Goal: Complete application form: Complete application form

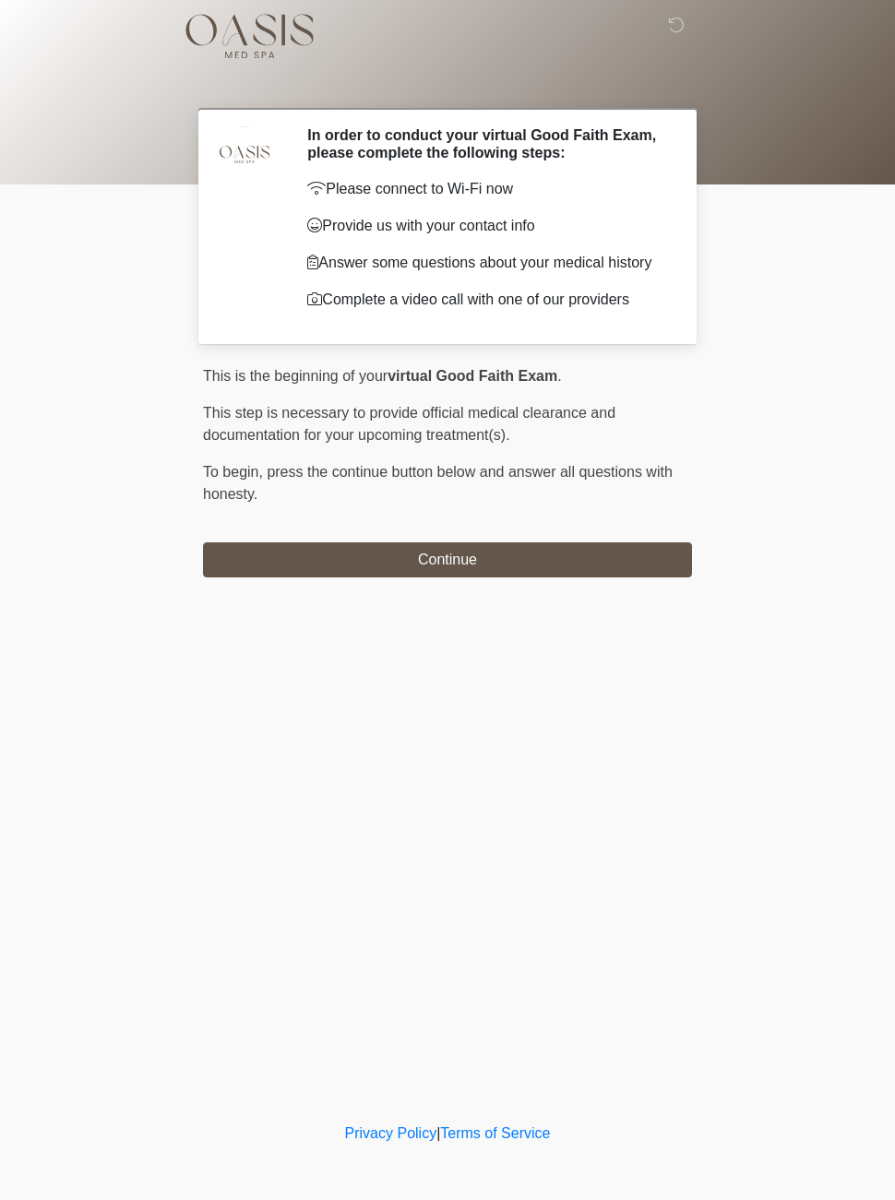
click at [505, 568] on button "Continue" at bounding box center [447, 559] width 489 height 35
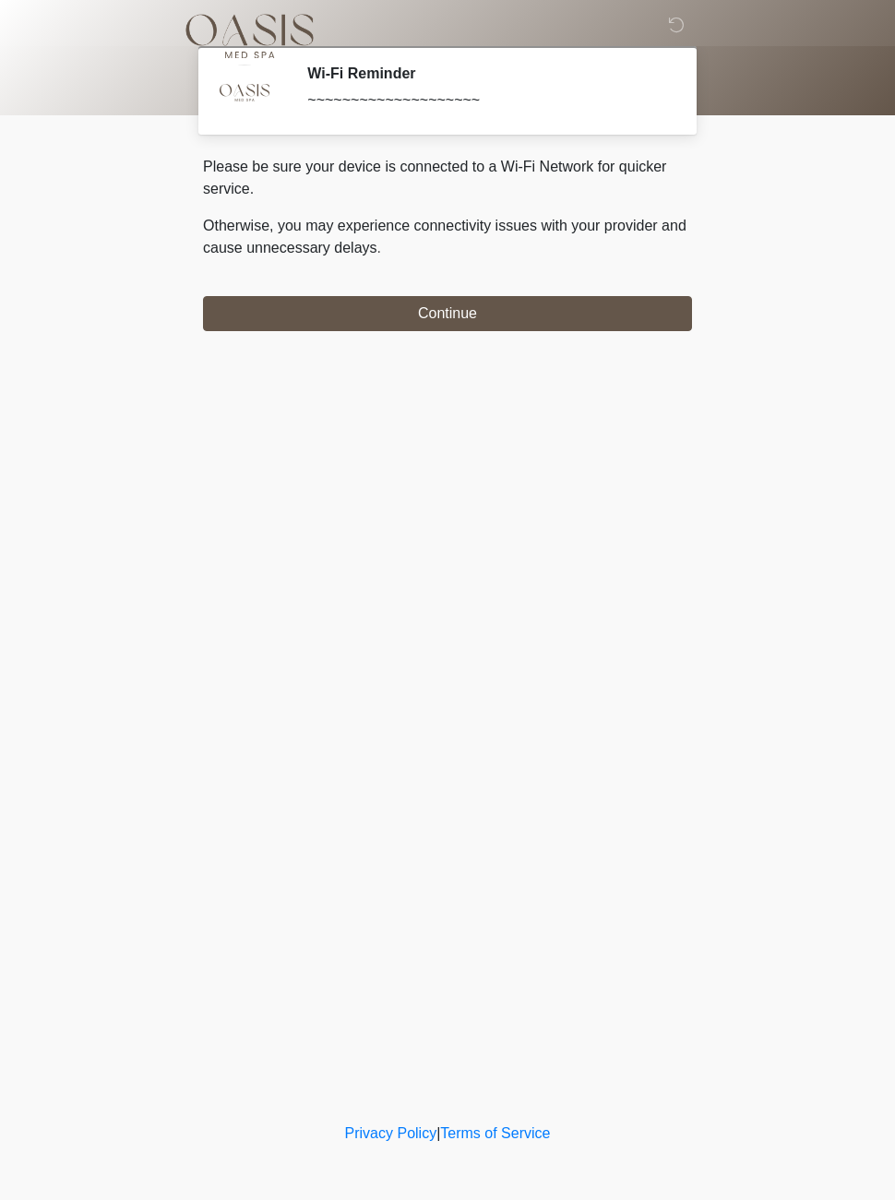
click at [612, 315] on button "Continue" at bounding box center [447, 313] width 489 height 35
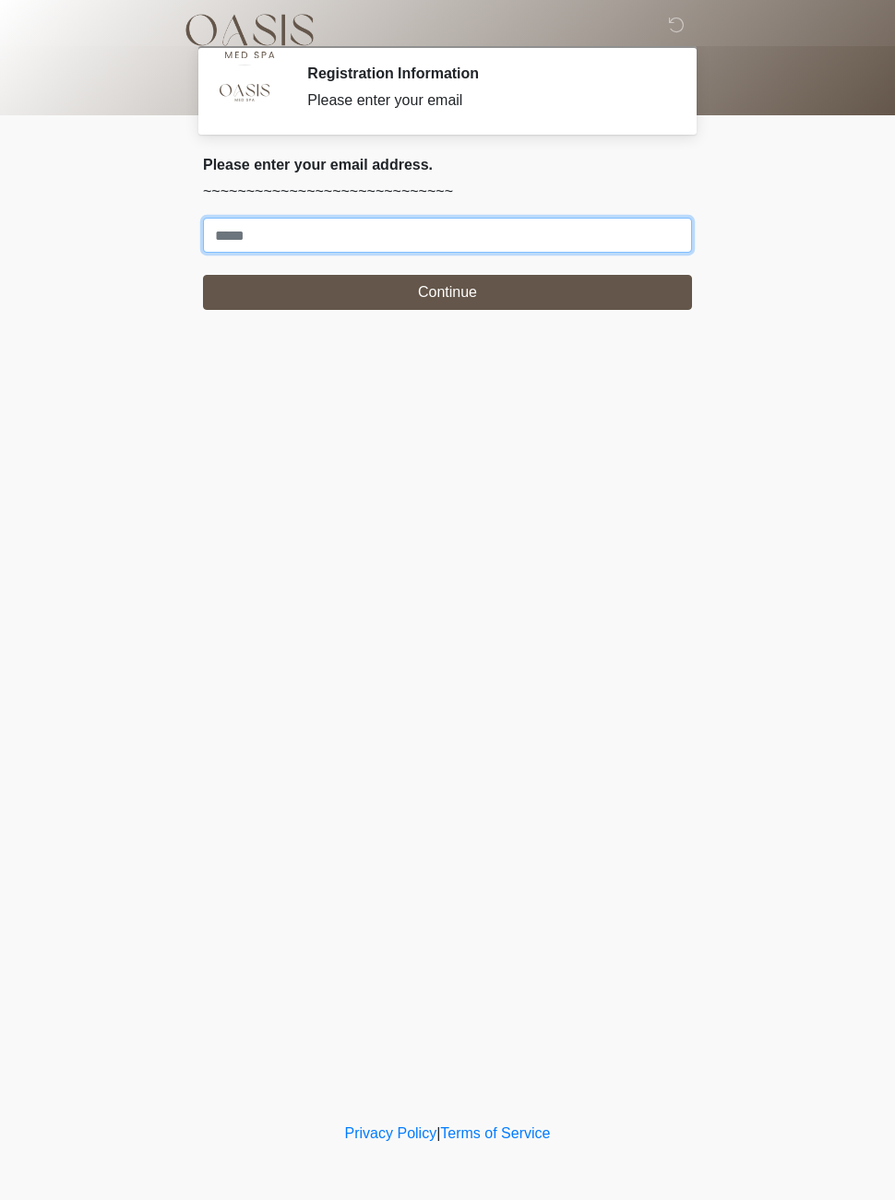
click at [624, 234] on input "Where should we email your treatment plan?" at bounding box center [447, 235] width 489 height 35
type input "**********"
click at [509, 291] on button "Continue" at bounding box center [447, 292] width 489 height 35
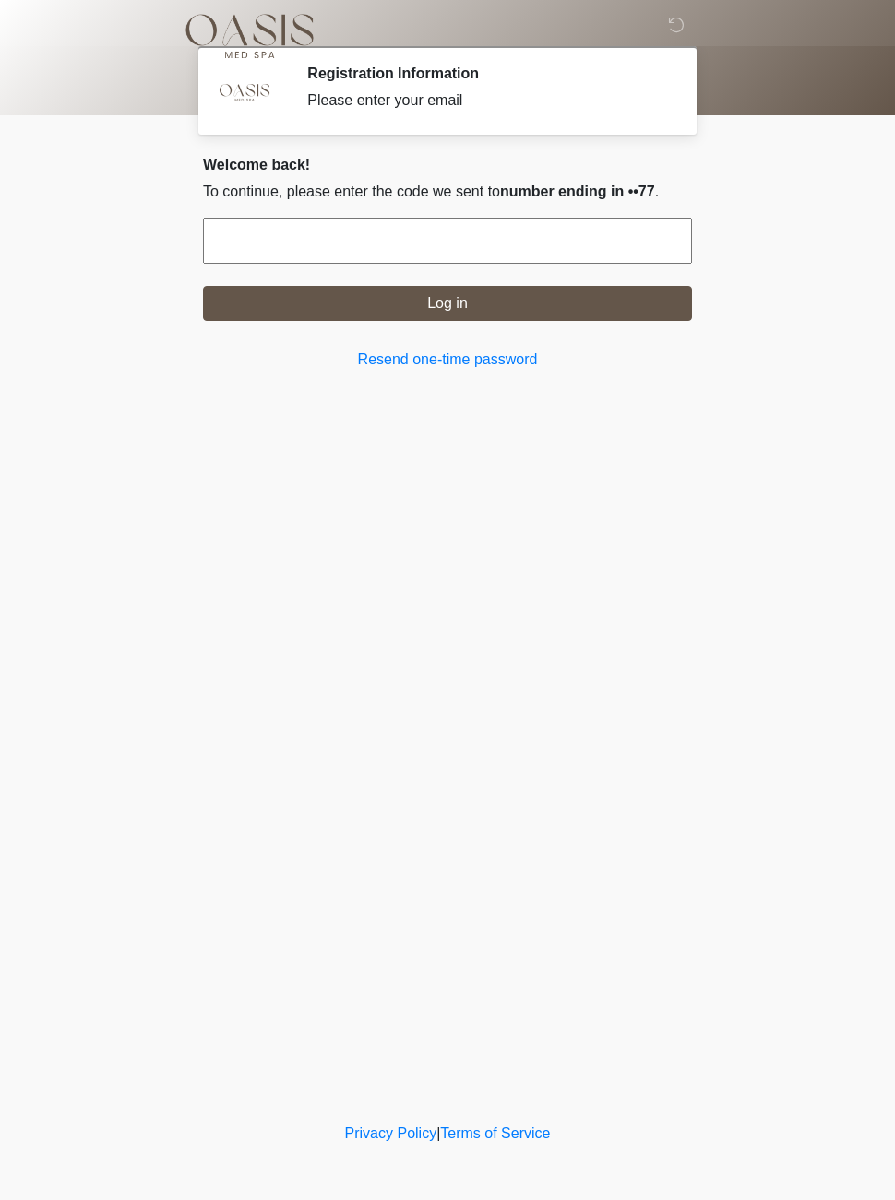
click at [531, 239] on input "text" at bounding box center [447, 241] width 489 height 46
type input "******"
click at [505, 303] on button "Log in" at bounding box center [447, 303] width 489 height 35
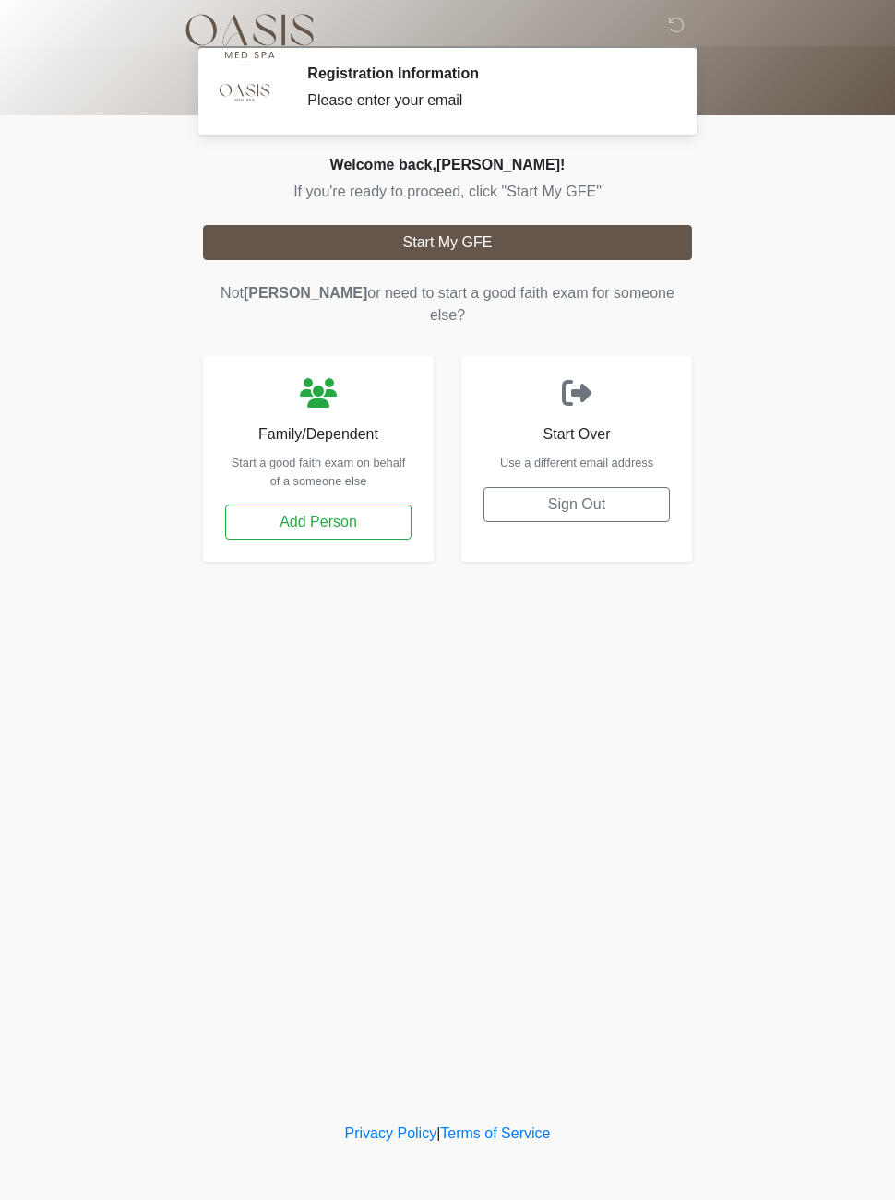
click at [444, 241] on button "Start My GFE" at bounding box center [447, 242] width 489 height 35
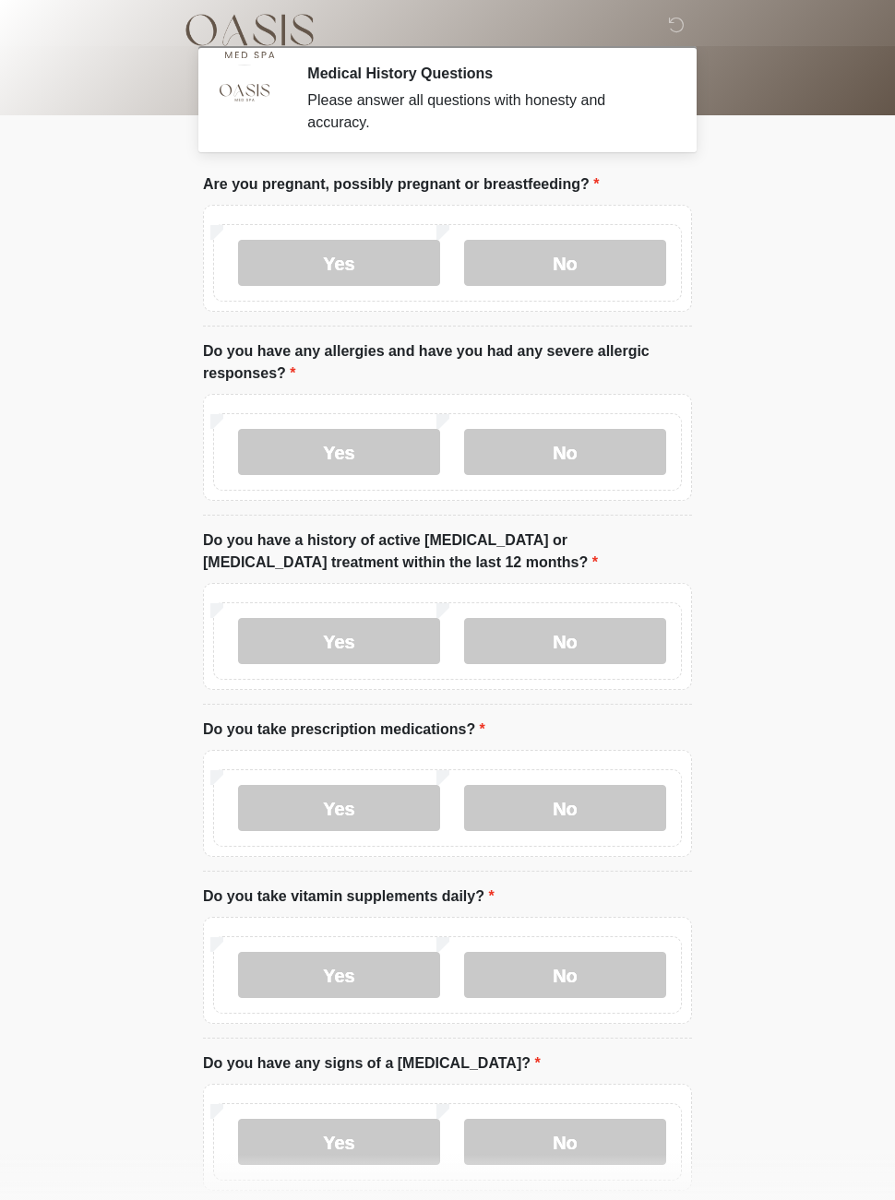
click at [586, 257] on label "No" at bounding box center [565, 263] width 202 height 46
click at [585, 448] on label "No" at bounding box center [565, 452] width 202 height 46
click at [589, 634] on label "No" at bounding box center [565, 641] width 202 height 46
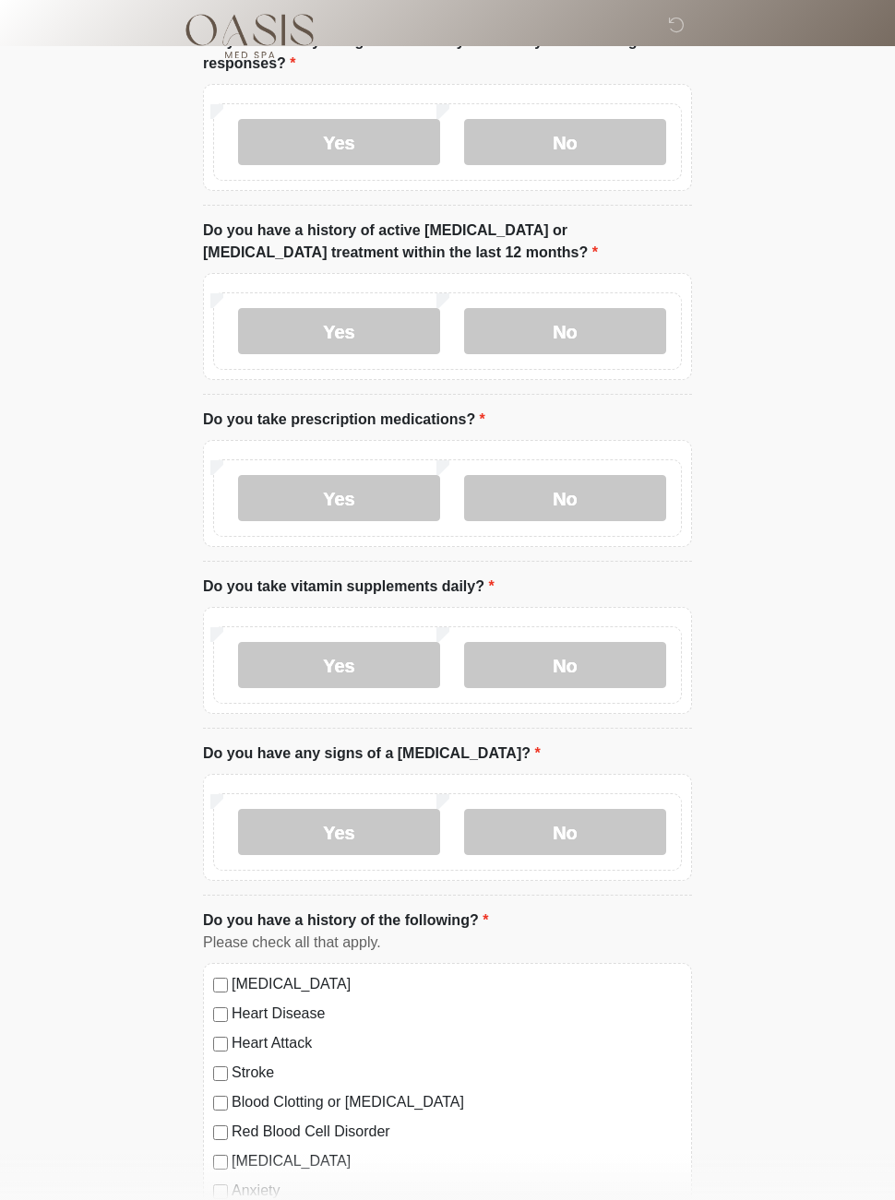
scroll to position [312, 0]
click at [586, 493] on label "No" at bounding box center [565, 496] width 202 height 46
click at [354, 491] on label "Yes" at bounding box center [339, 496] width 202 height 46
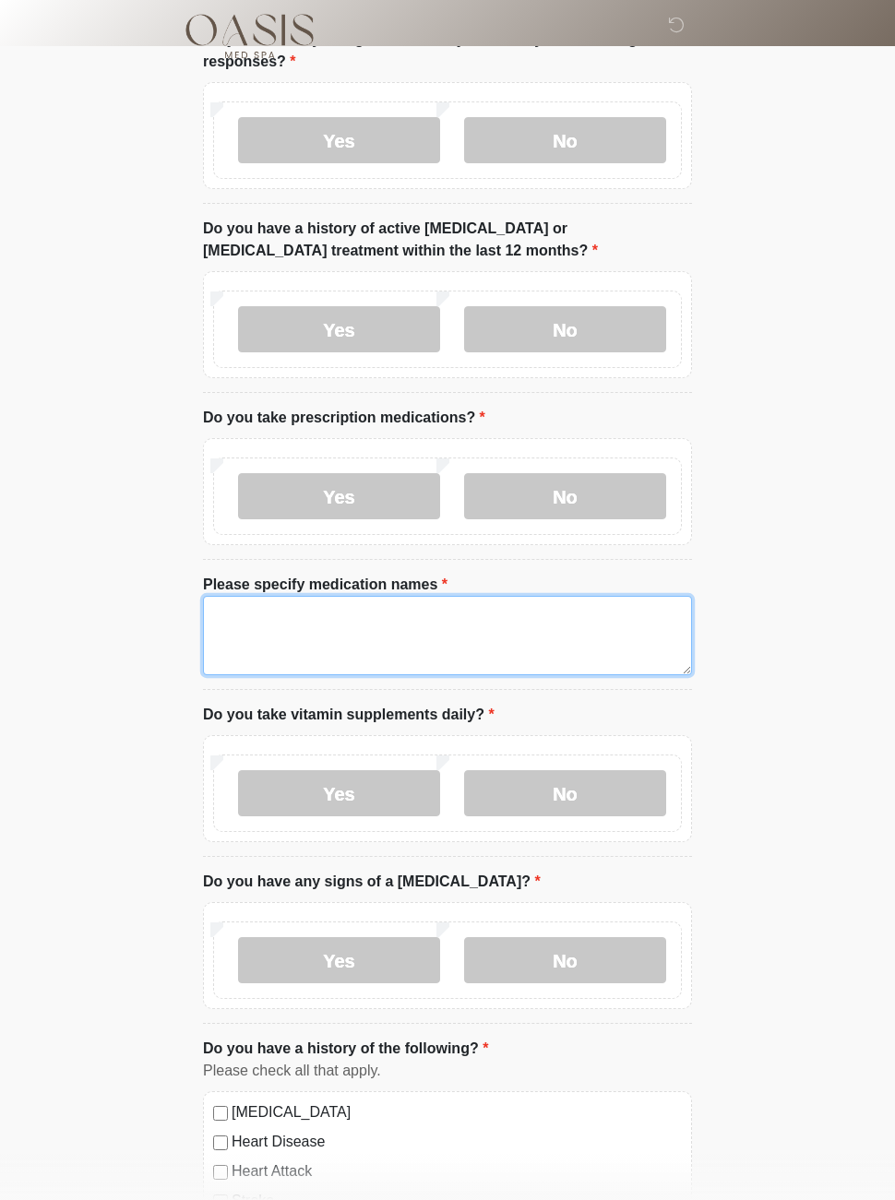
click at [370, 639] on textarea "Please specify medication names" at bounding box center [447, 635] width 489 height 79
click at [356, 631] on textarea "Please specify medication names" at bounding box center [447, 635] width 489 height 79
type textarea "**********"
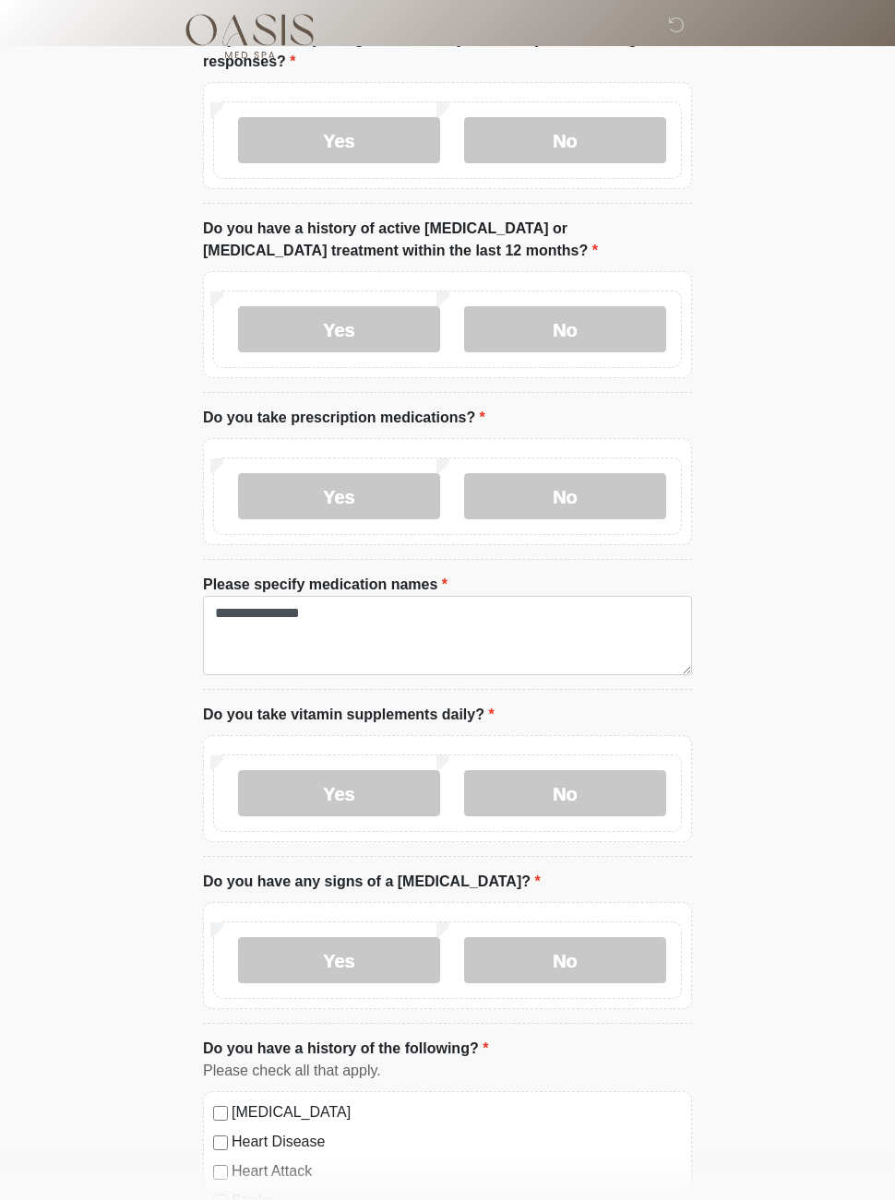
click at [367, 779] on label "Yes" at bounding box center [339, 793] width 202 height 46
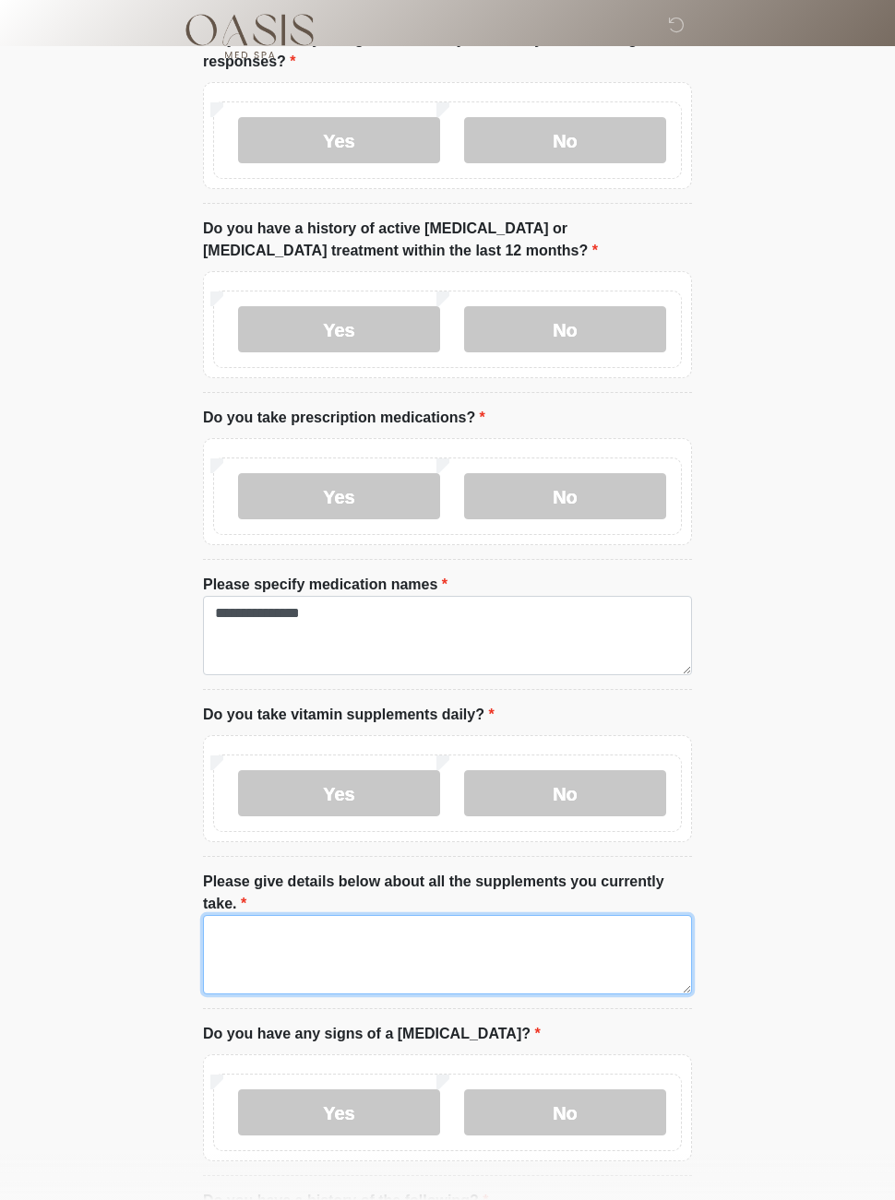
click at [438, 945] on textarea "Please give details below about all the supplements you currently take." at bounding box center [447, 954] width 489 height 79
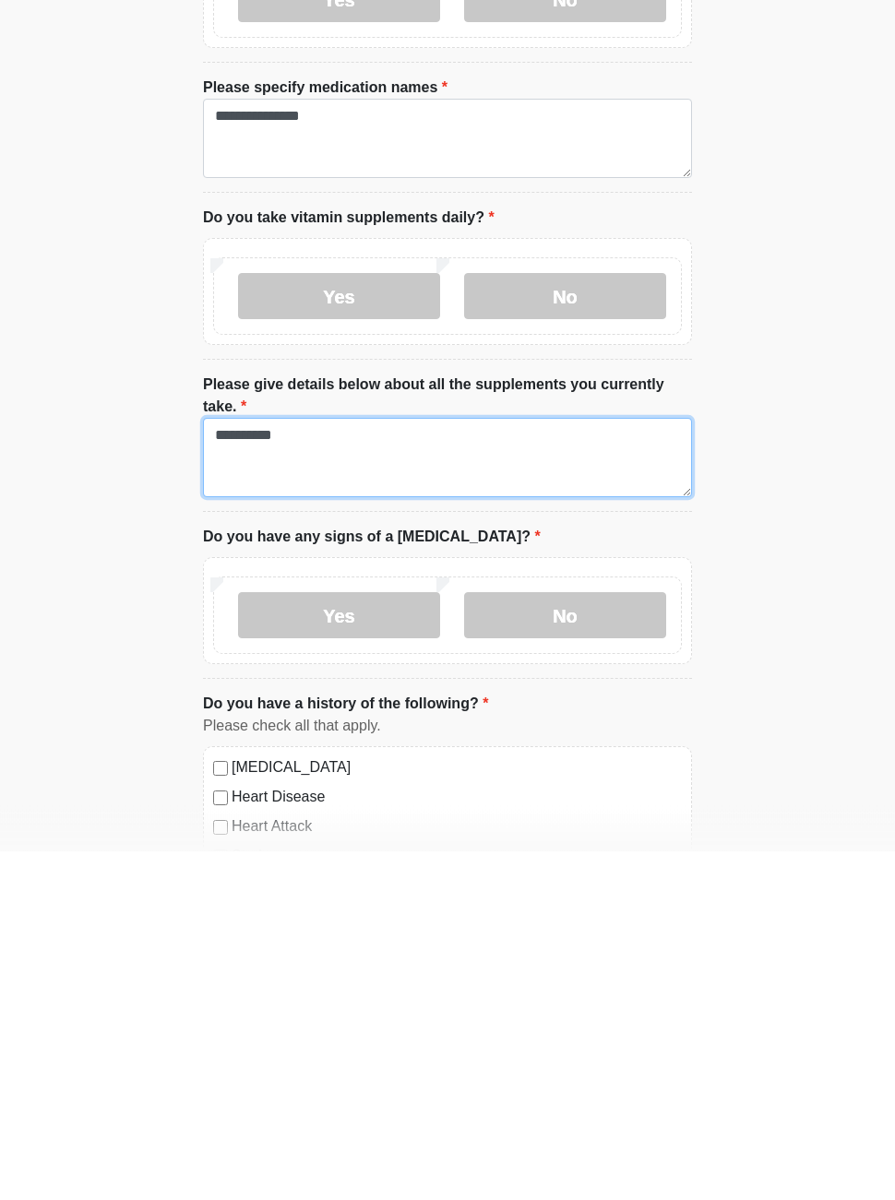
type textarea "*********"
click at [567, 942] on label "No" at bounding box center [565, 965] width 202 height 46
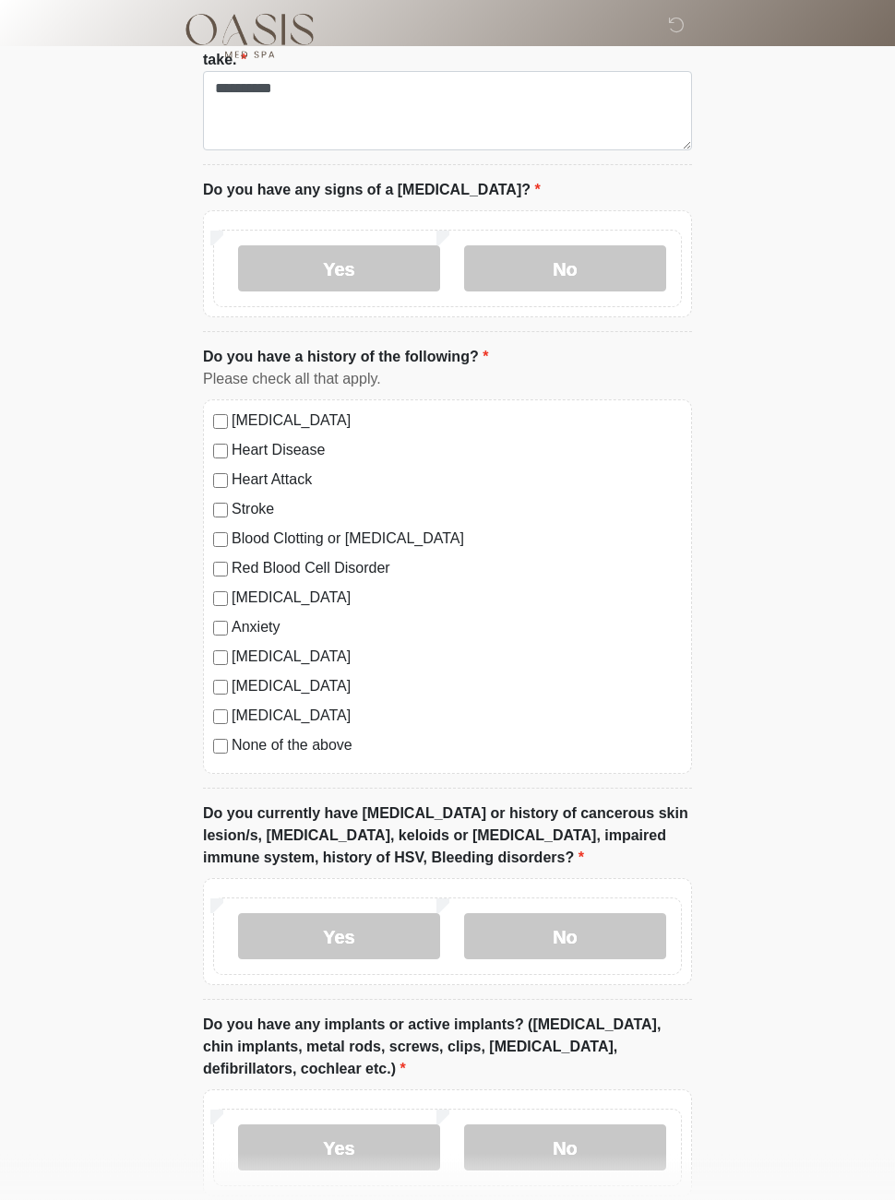
scroll to position [1166, 0]
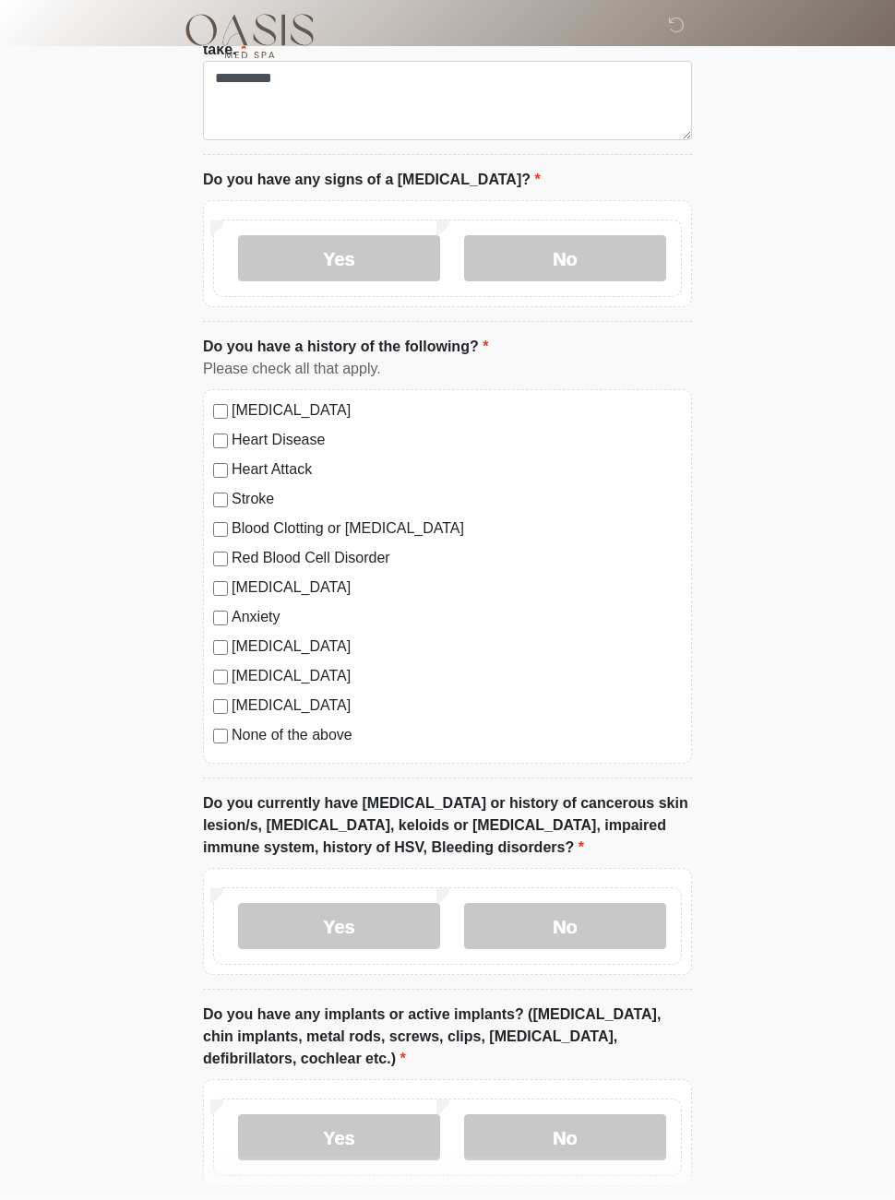
click at [591, 925] on label "No" at bounding box center [565, 926] width 202 height 46
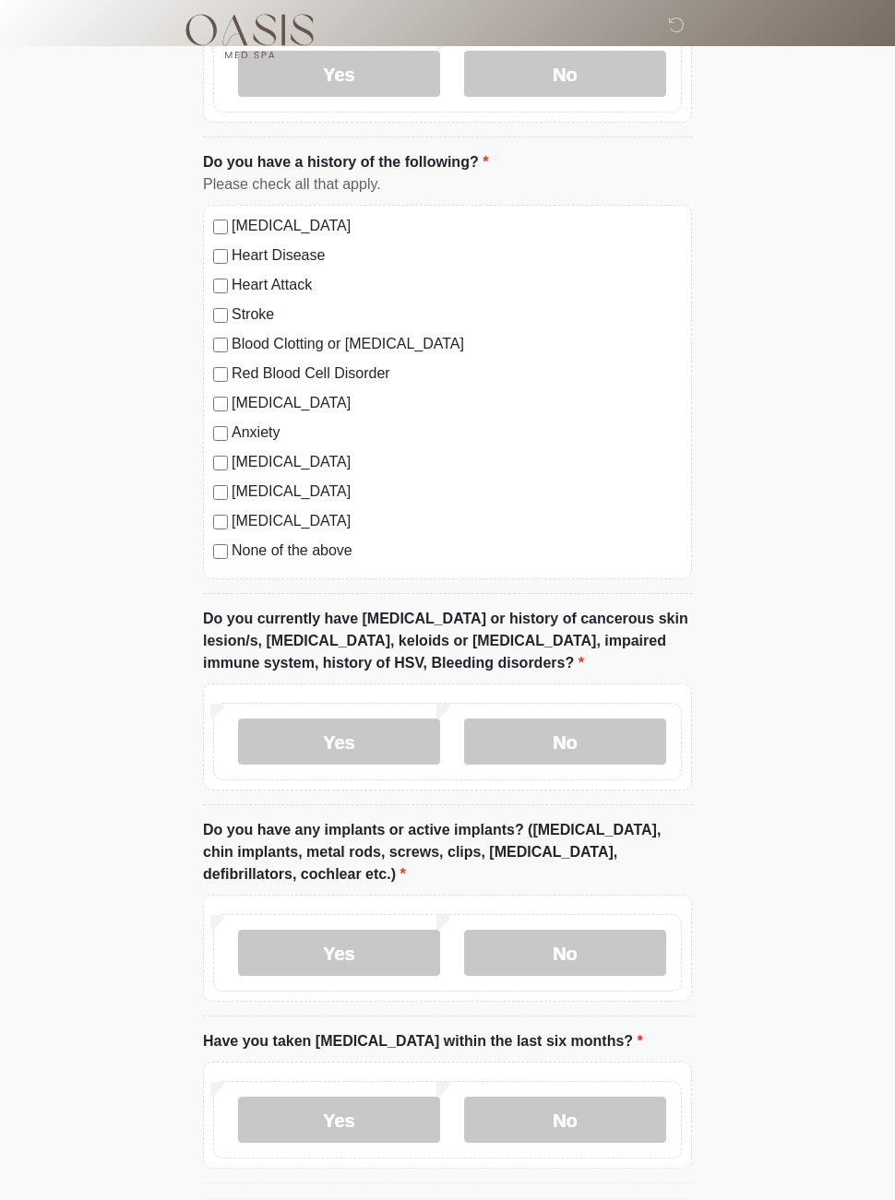
scroll to position [1419, 0]
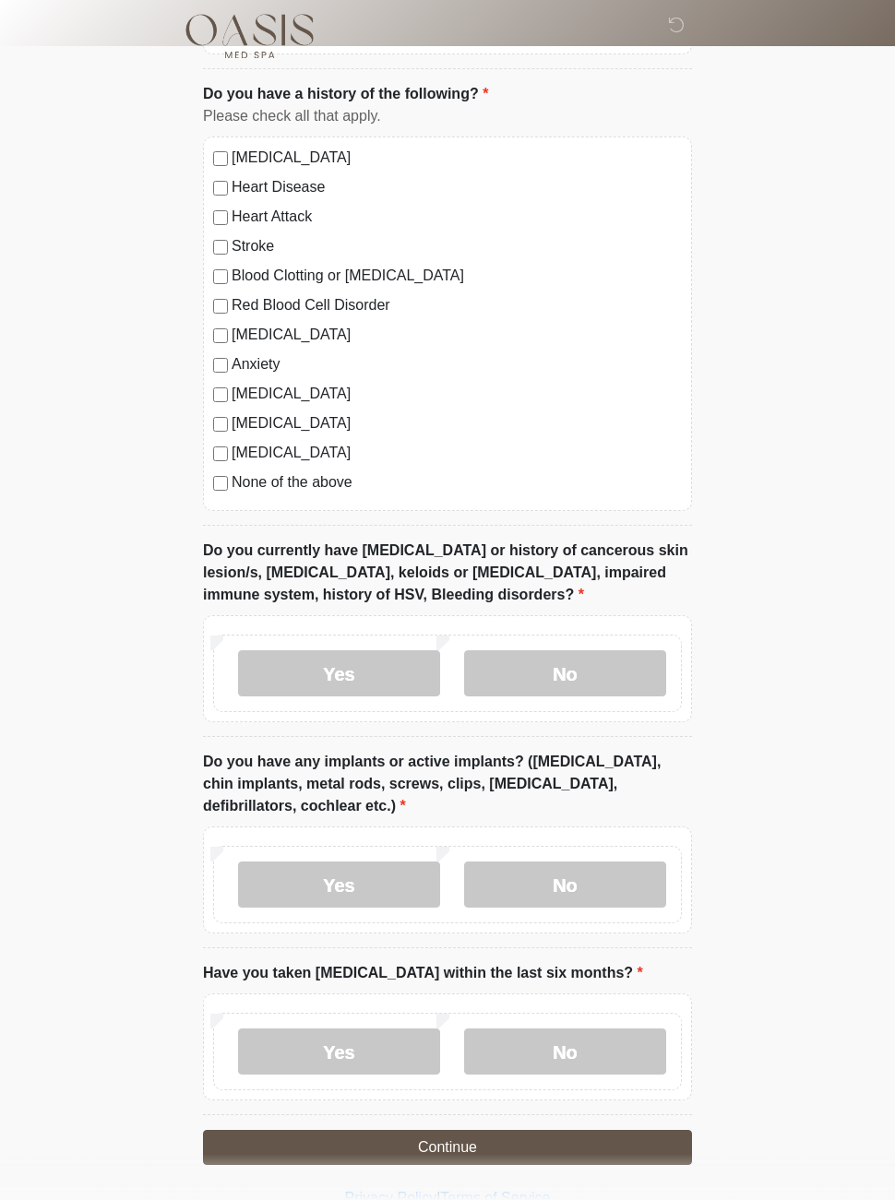
click at [562, 1049] on label "No" at bounding box center [565, 1051] width 202 height 46
click at [369, 875] on label "Yes" at bounding box center [339, 884] width 202 height 46
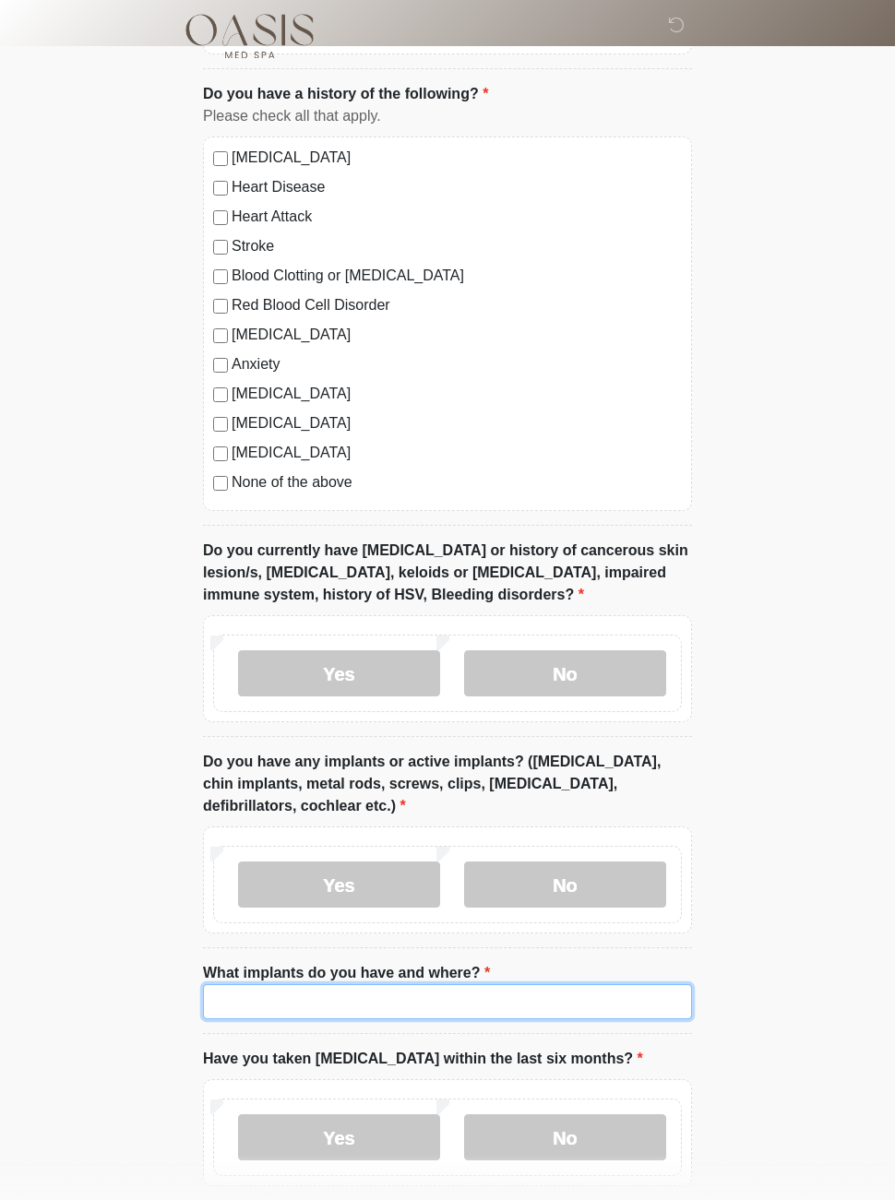
click at [469, 998] on input "What implants do you have and where?" at bounding box center [447, 1001] width 489 height 35
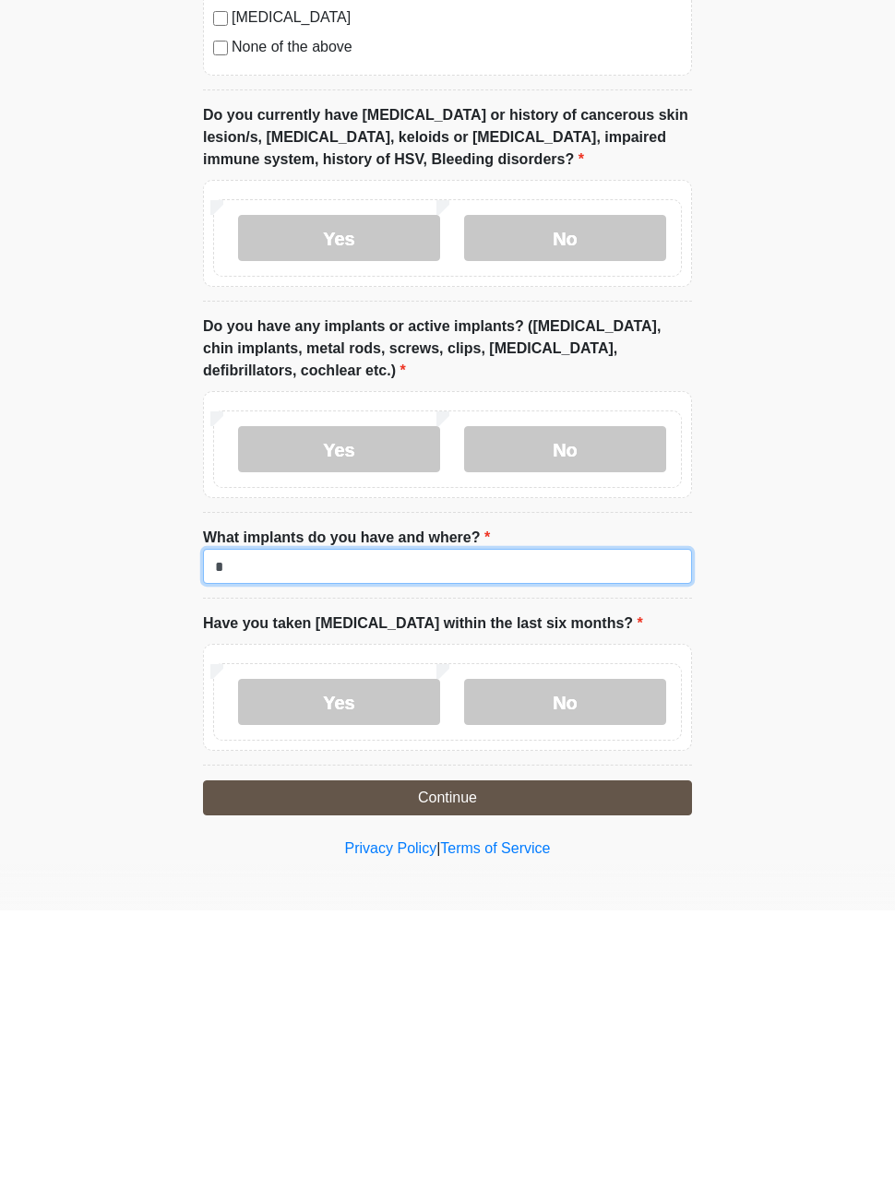
scroll to position [1563, 0]
type input "****"
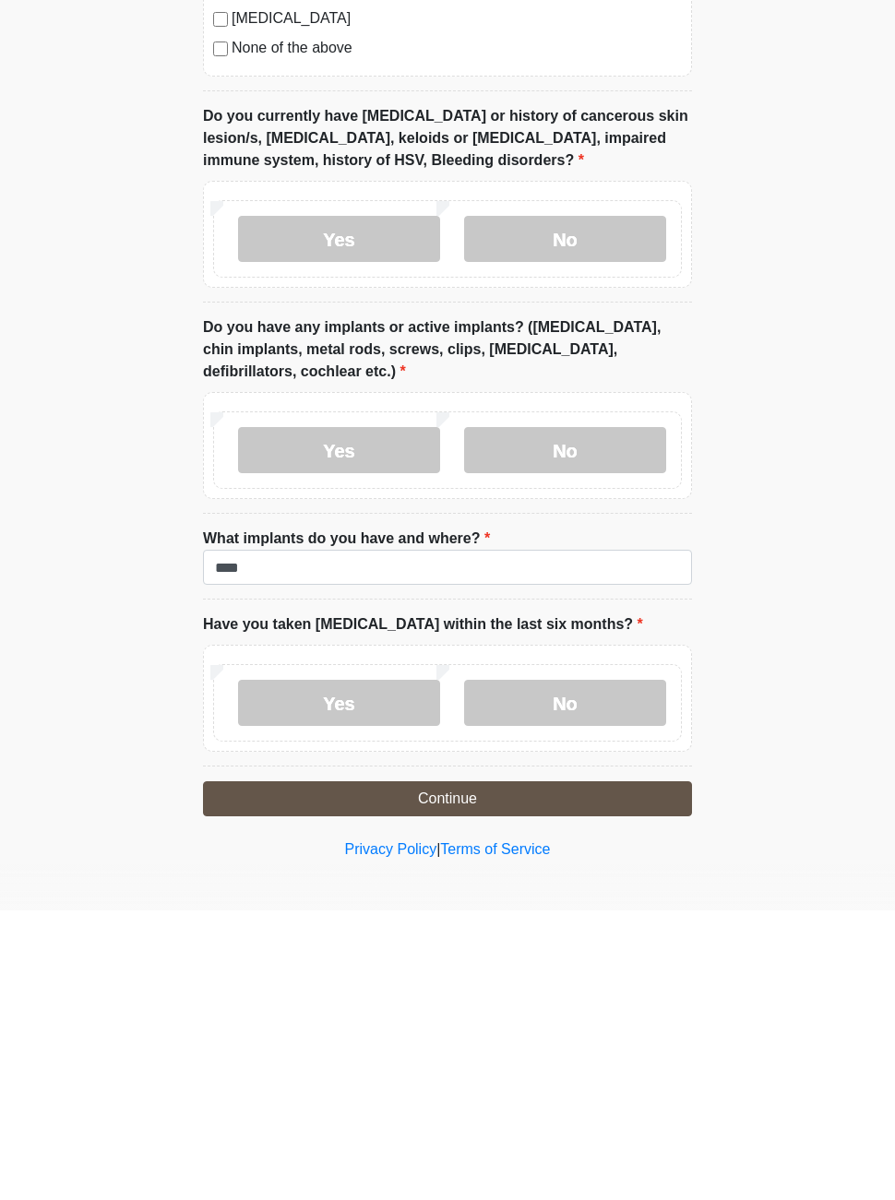
click at [505, 1071] on button "Continue" at bounding box center [447, 1088] width 489 height 35
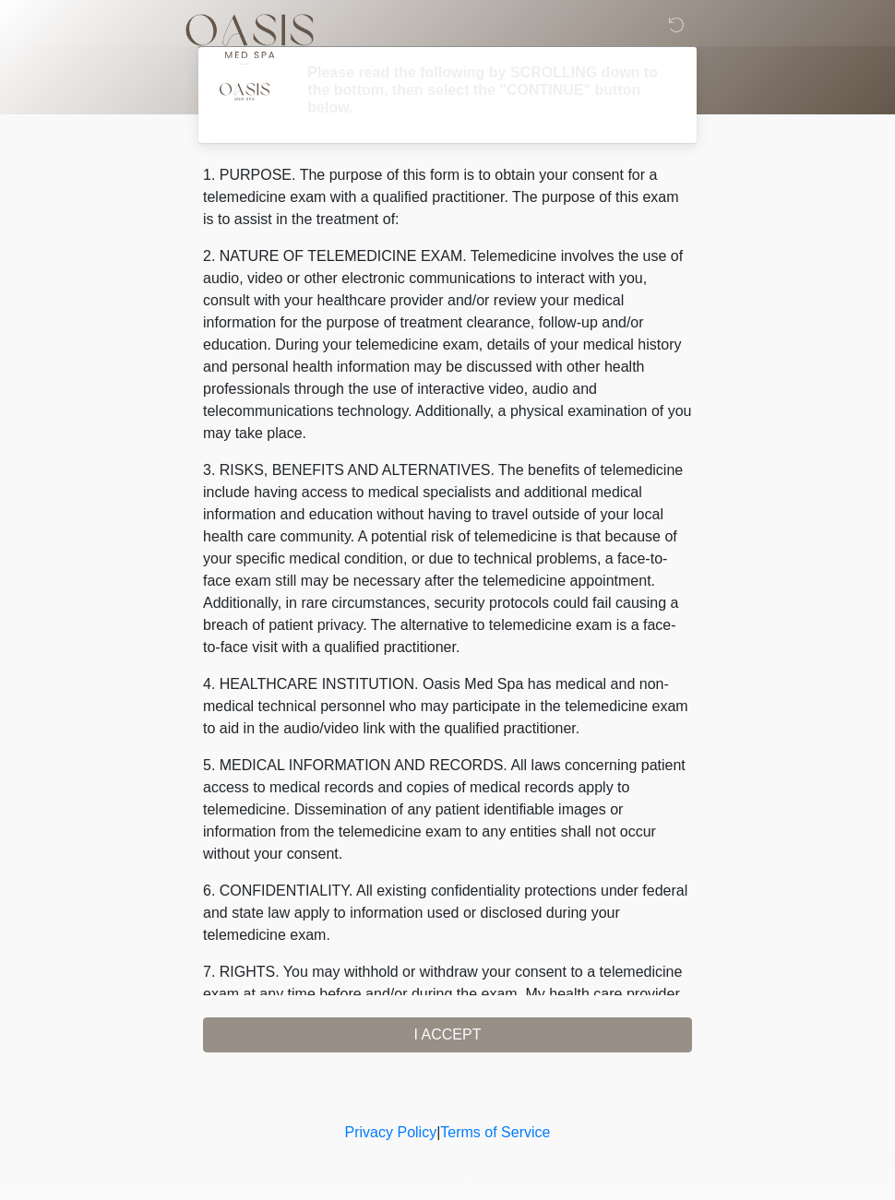
scroll to position [0, 0]
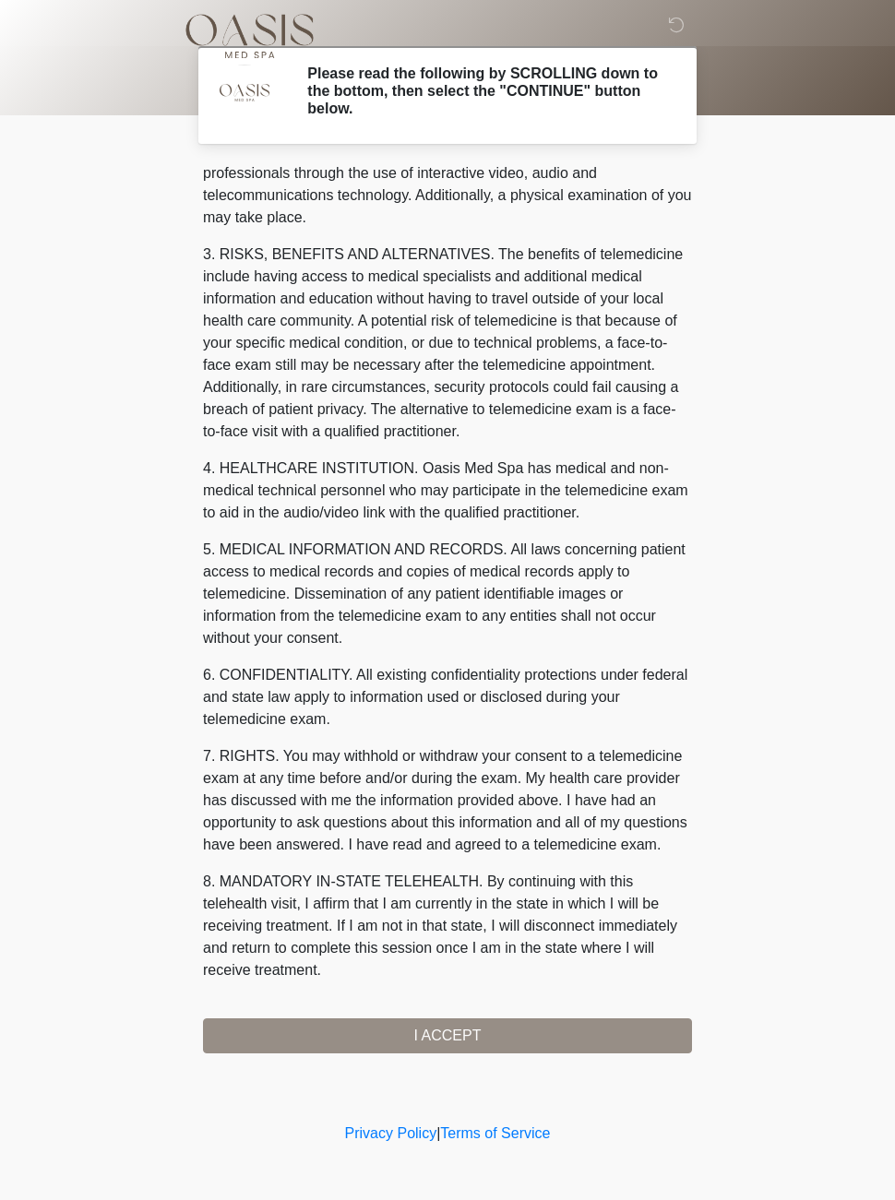
click at [466, 1027] on button "I ACCEPT" at bounding box center [447, 1035] width 489 height 35
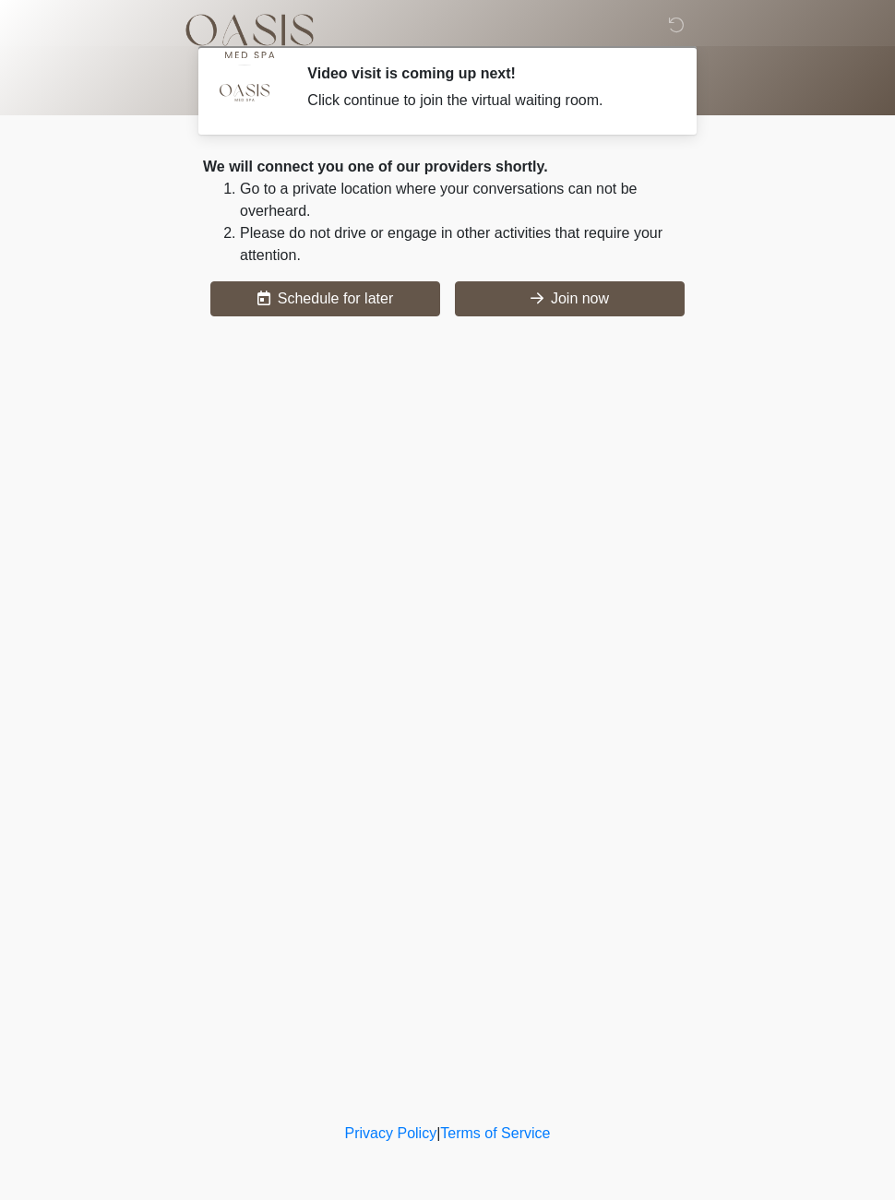
click at [604, 303] on button "Join now" at bounding box center [570, 298] width 230 height 35
